Goal: Book appointment/travel/reservation

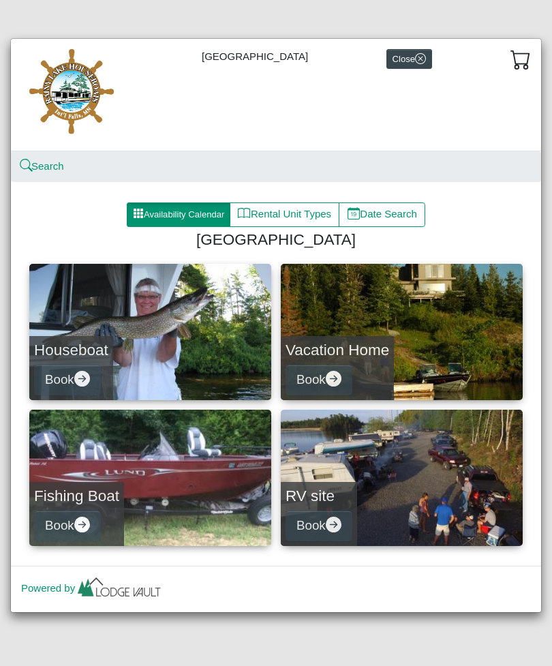
click at [99, 444] on link "Fishing Boat Book" at bounding box center [150, 478] width 242 height 136
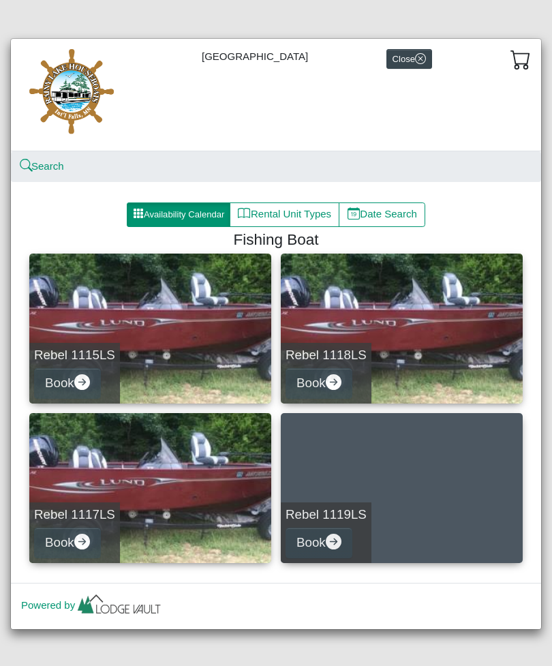
click at [137, 313] on link "Rebel 1115LS Book" at bounding box center [150, 329] width 242 height 150
select select "*"
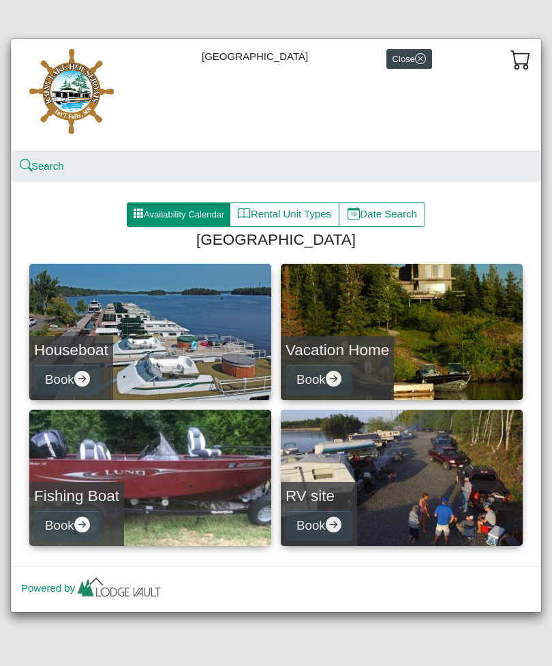
click at [95, 356] on h4 "Houseboat" at bounding box center [71, 350] width 74 height 18
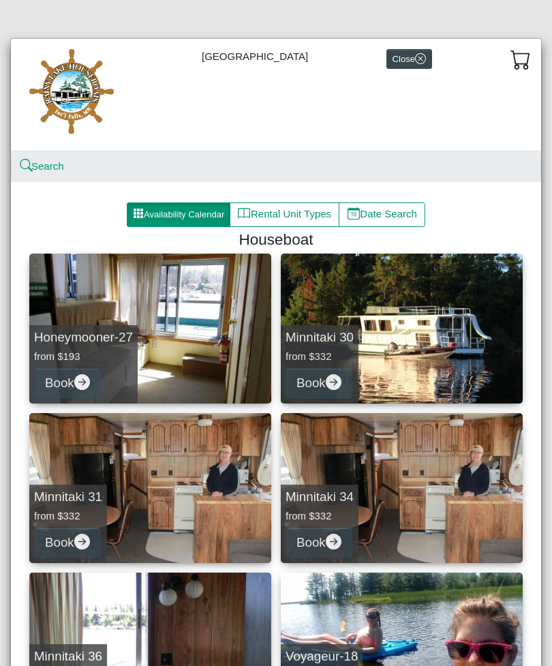
click at [114, 300] on link "Honeymooner-27 from $193 Book" at bounding box center [150, 329] width 242 height 150
select select "*"
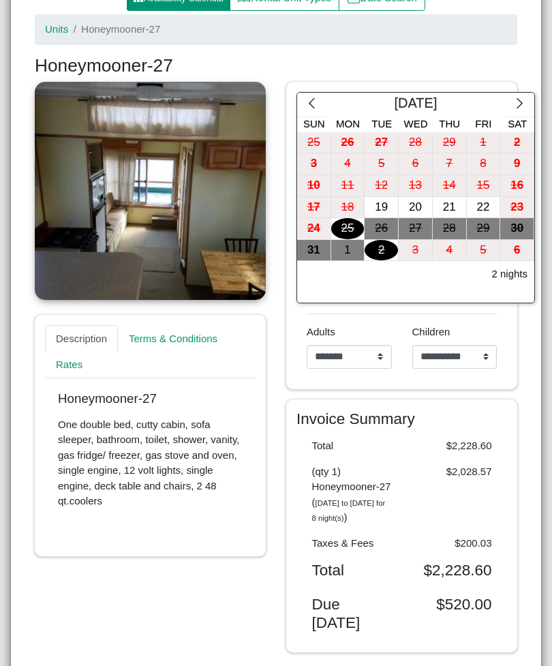
scroll to position [216, 0]
click at [71, 365] on link "Rates" at bounding box center [69, 365] width 48 height 27
